Goal: Check status: Check status

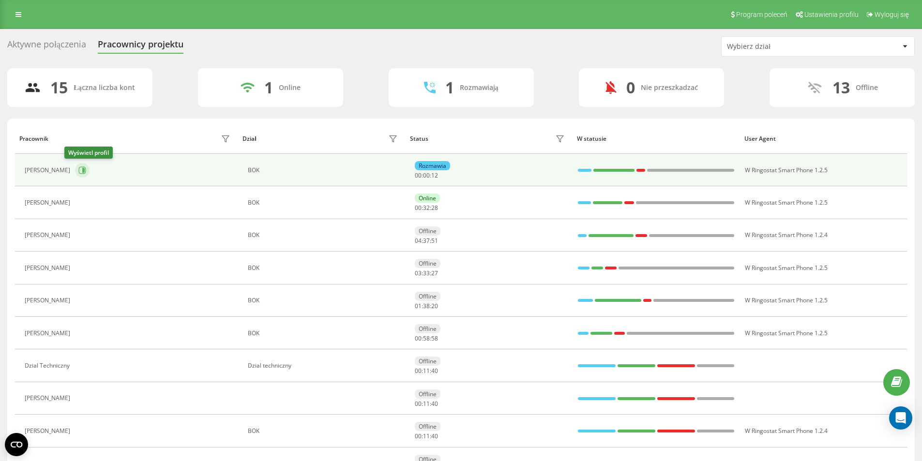
click at [75, 175] on button at bounding box center [82, 170] width 15 height 15
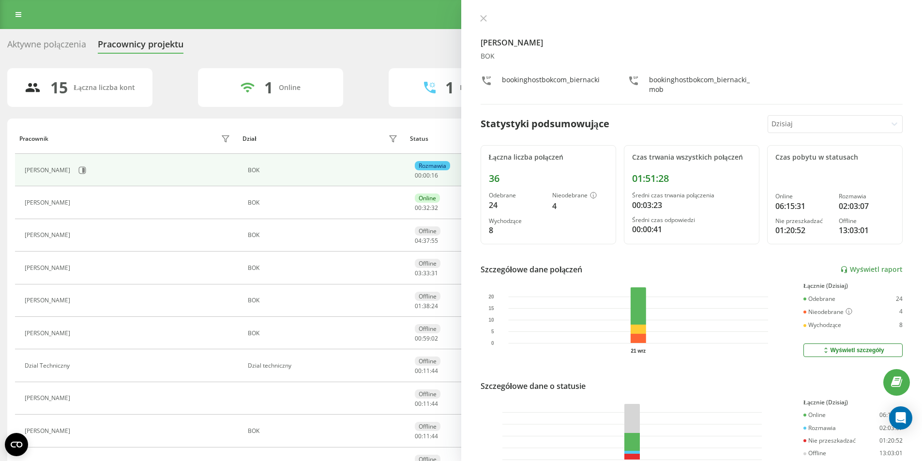
drag, startPoint x: 482, startPoint y: 18, endPoint x: 460, endPoint y: 30, distance: 24.5
click at [483, 18] on icon at bounding box center [483, 18] width 7 height 7
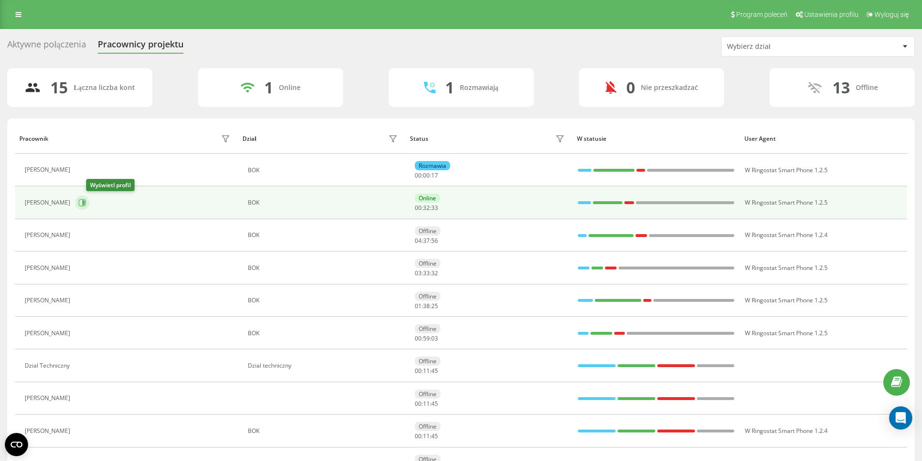
click at [86, 200] on icon at bounding box center [82, 203] width 8 height 8
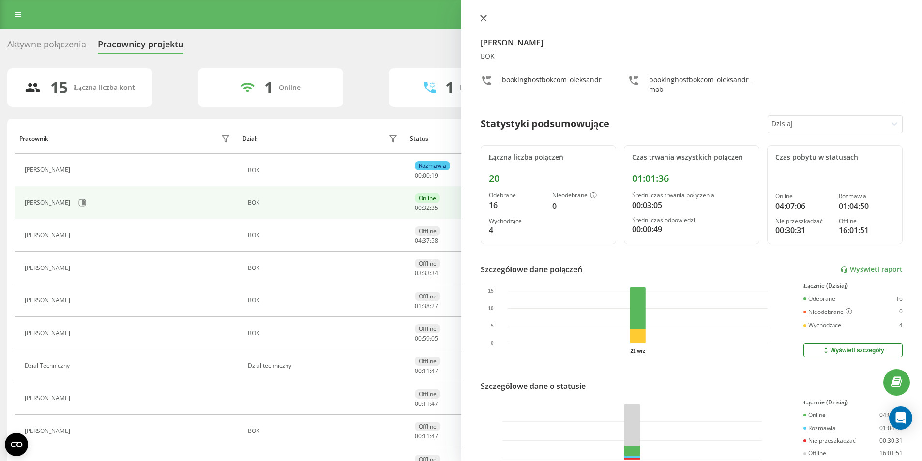
click at [483, 18] on icon at bounding box center [483, 18] width 7 height 7
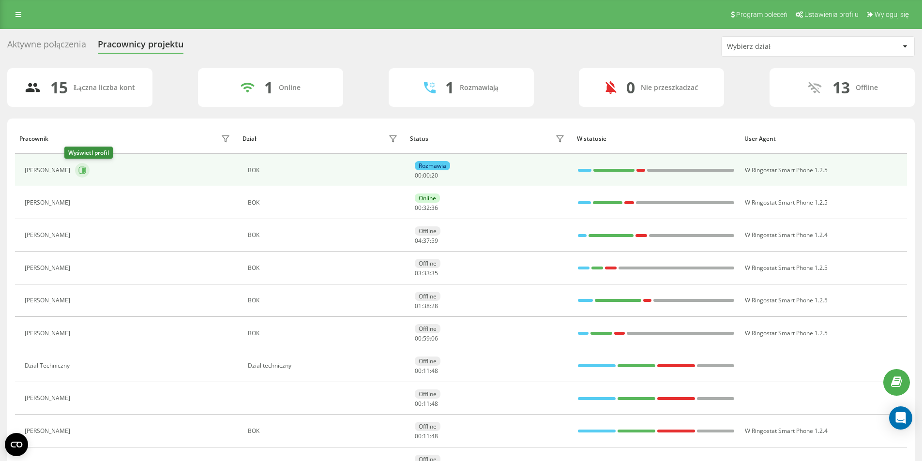
click at [82, 171] on icon at bounding box center [83, 170] width 2 height 5
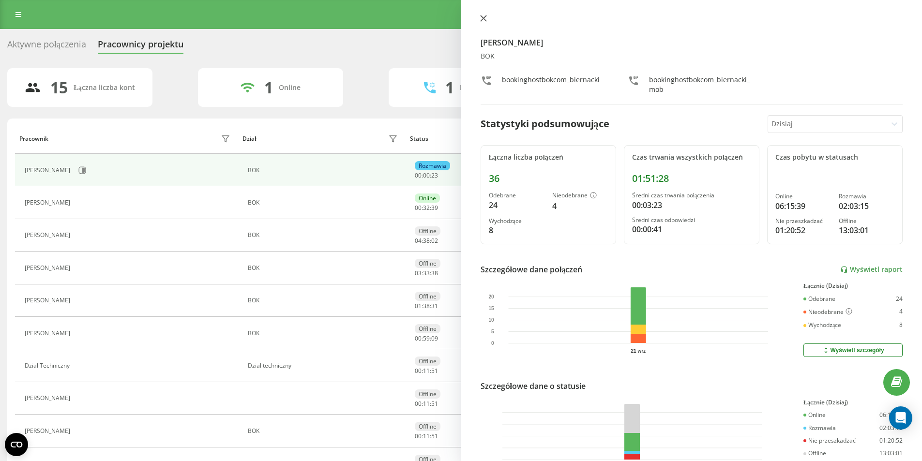
click at [480, 16] on icon at bounding box center [483, 18] width 7 height 7
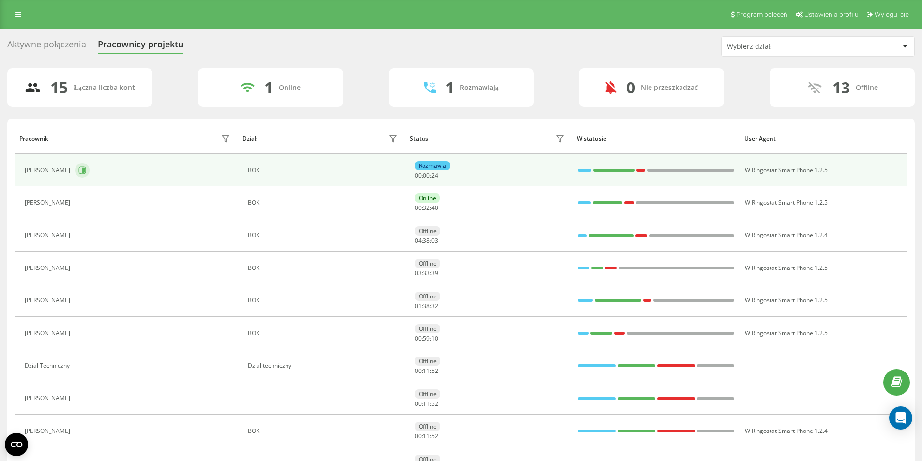
click at [78, 172] on icon at bounding box center [82, 171] width 8 height 8
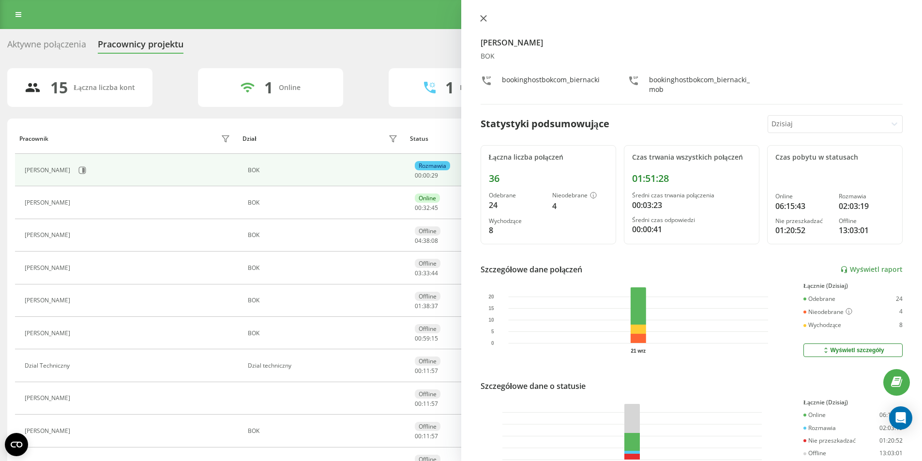
click at [483, 19] on icon at bounding box center [483, 18] width 6 height 6
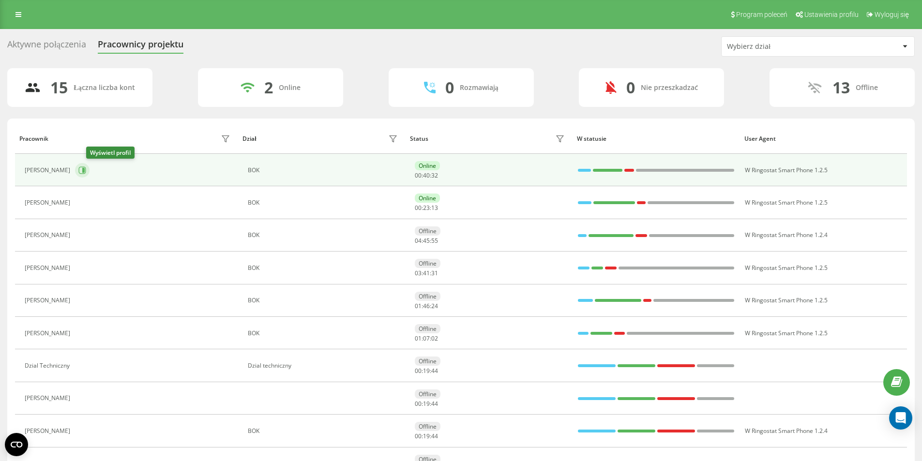
click at [86, 170] on icon at bounding box center [82, 170] width 7 height 7
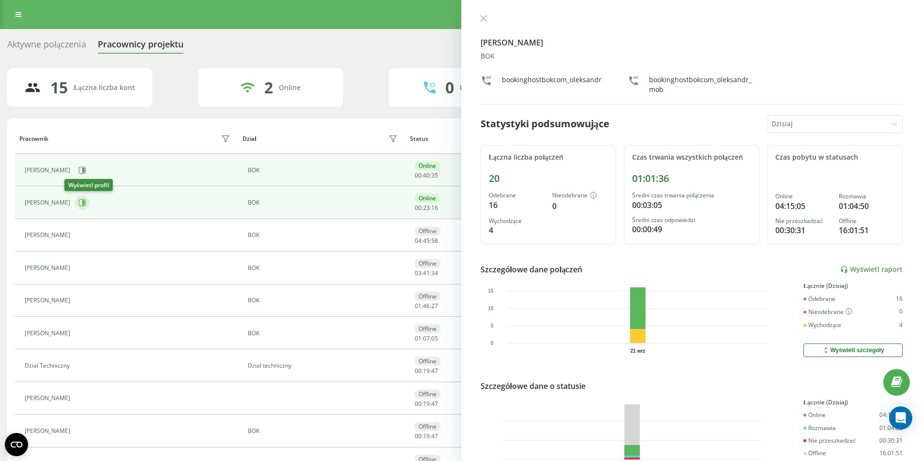
click at [78, 203] on icon at bounding box center [82, 203] width 8 height 8
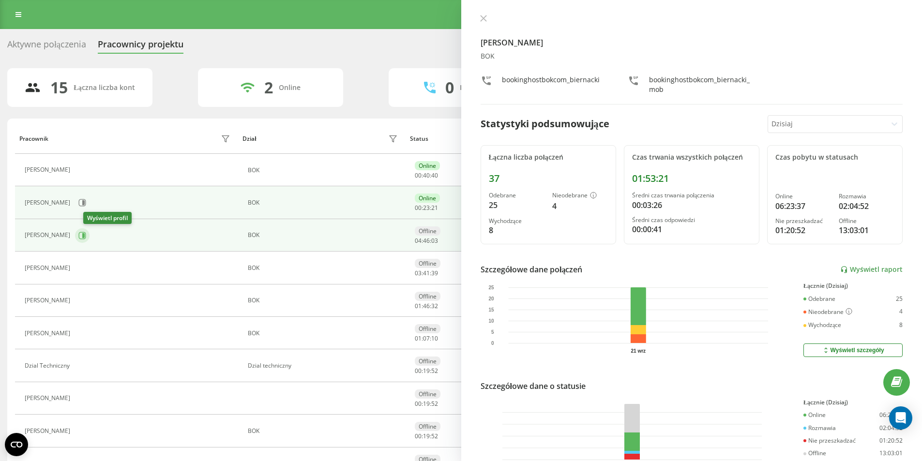
click at [85, 238] on icon at bounding box center [83, 235] width 2 height 5
click at [76, 203] on button at bounding box center [82, 203] width 15 height 15
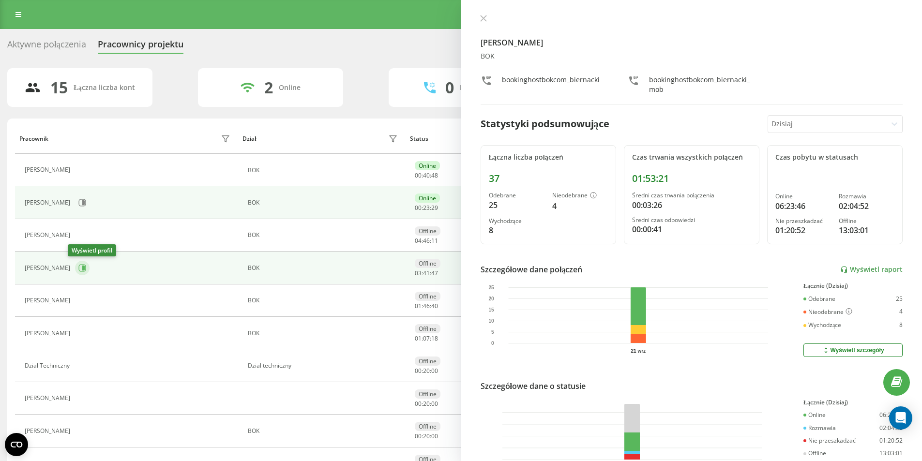
click at [77, 273] on button at bounding box center [82, 268] width 15 height 15
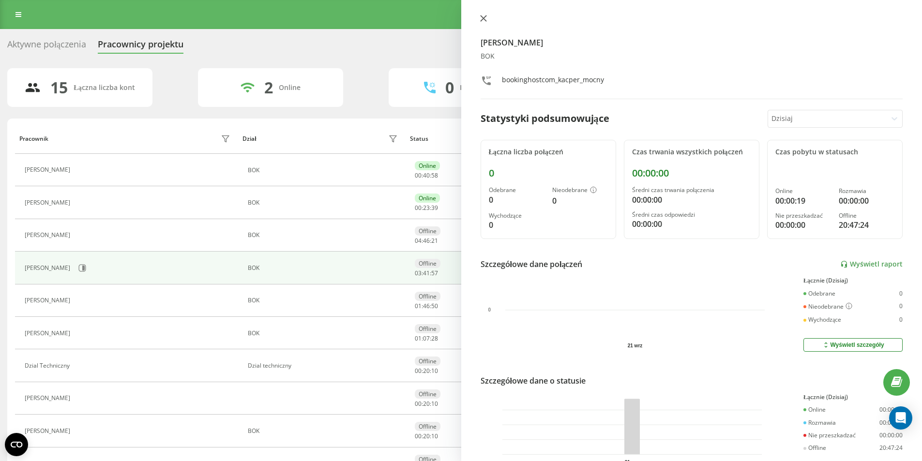
click at [482, 19] on icon at bounding box center [483, 18] width 6 height 6
